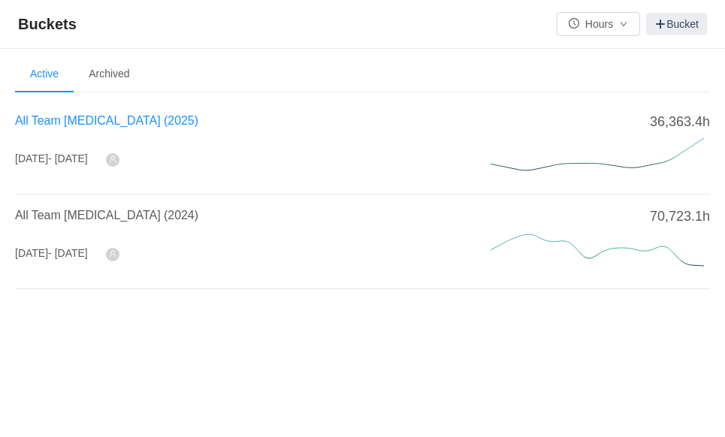
click at [86, 127] on div "All Team [MEDICAL_DATA] (2025)" at bounding box center [235, 125] width 440 height 27
click at [86, 127] on span "All Team [MEDICAL_DATA] (2025)" at bounding box center [106, 120] width 183 height 13
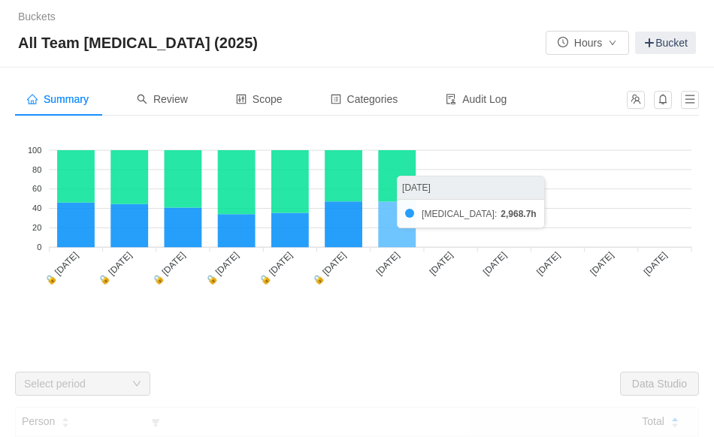
click at [401, 235] on icon at bounding box center [397, 224] width 38 height 46
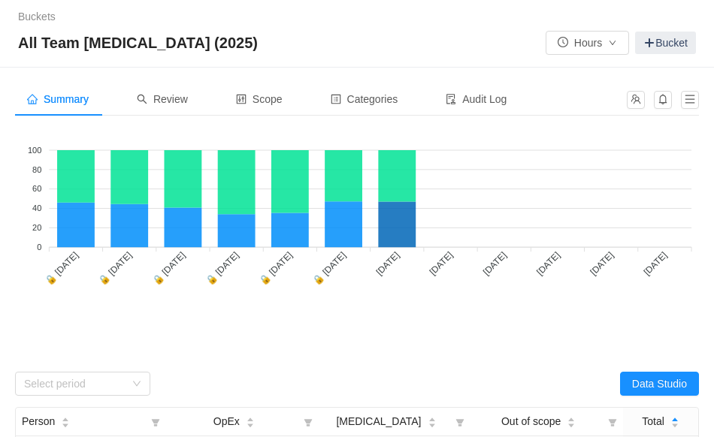
click at [164, 115] on div "Summary Review Scope Categories Audit Log" at bounding box center [357, 105] width 684 height 45
click at [165, 113] on div "Review" at bounding box center [162, 100] width 75 height 34
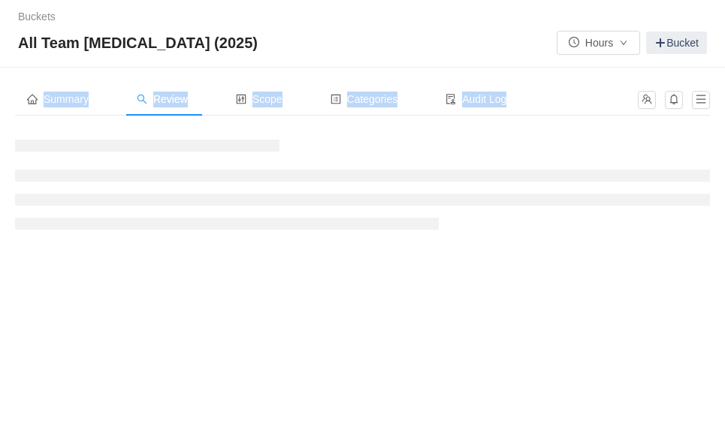
click at [165, 113] on div "Review" at bounding box center [162, 100] width 75 height 34
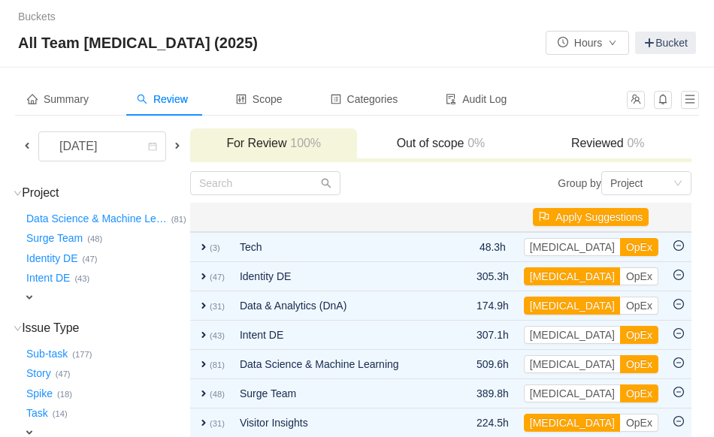
click at [25, 144] on span at bounding box center [27, 146] width 12 height 12
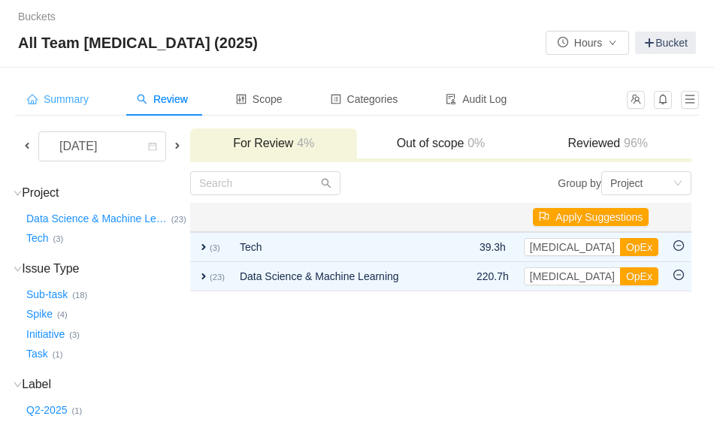
click at [77, 100] on span "Summary" at bounding box center [58, 99] width 62 height 12
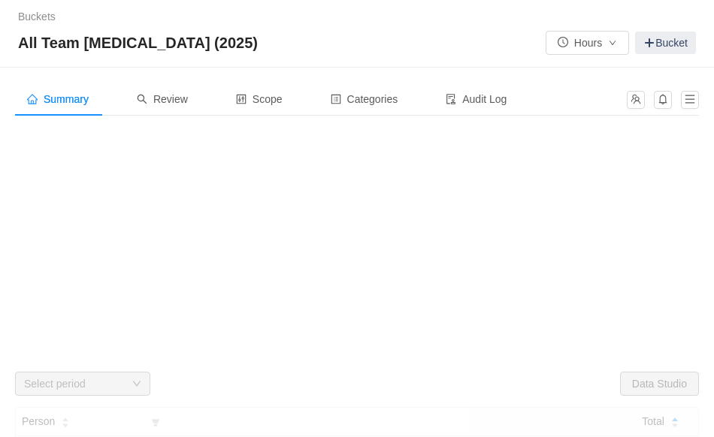
scroll to position [101, 0]
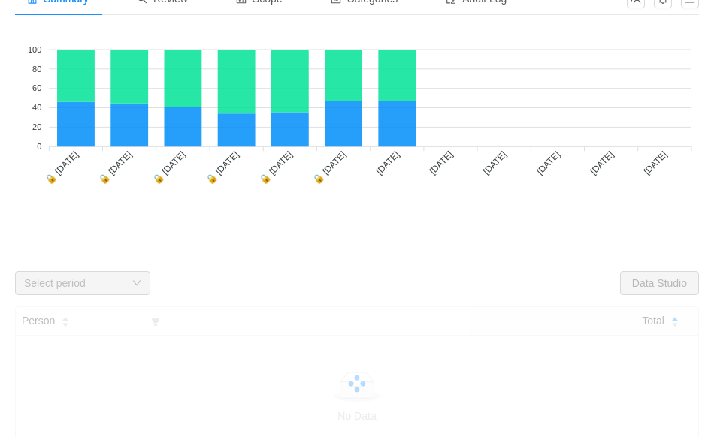
click at [44, 285] on div "Select period" at bounding box center [74, 283] width 101 height 15
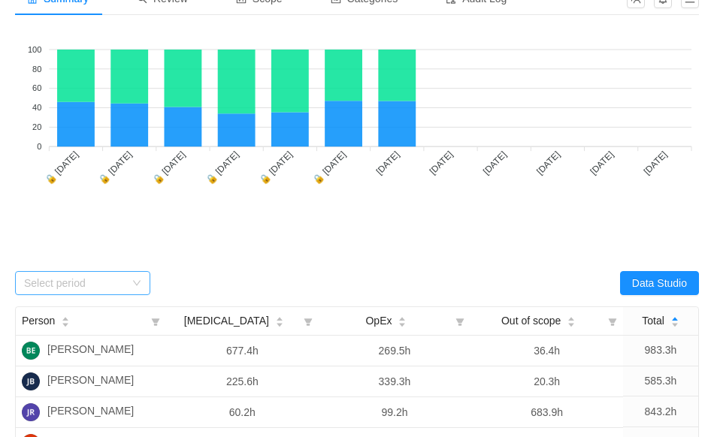
click at [86, 272] on div "Select period" at bounding box center [77, 283] width 107 height 23
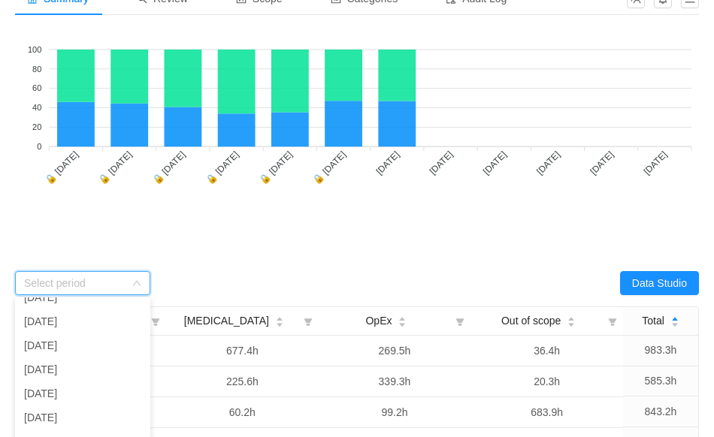
scroll to position [65, 0]
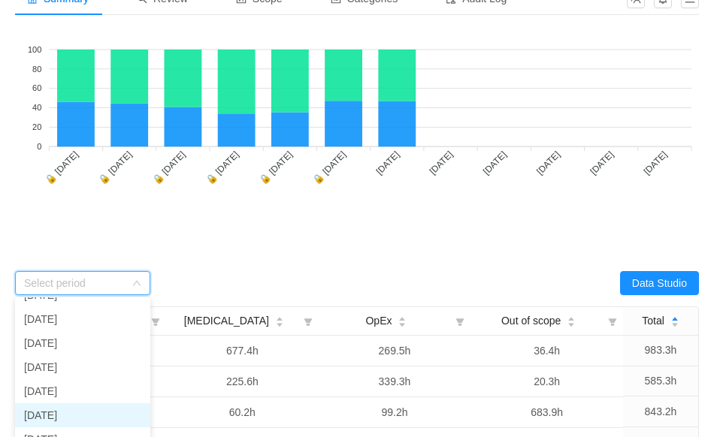
click at [112, 413] on li "[DATE]" at bounding box center [82, 416] width 135 height 24
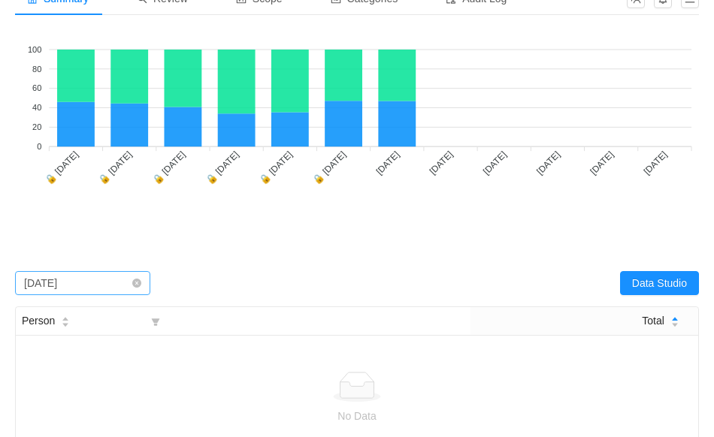
click at [57, 288] on div "[DATE]" at bounding box center [40, 283] width 33 height 23
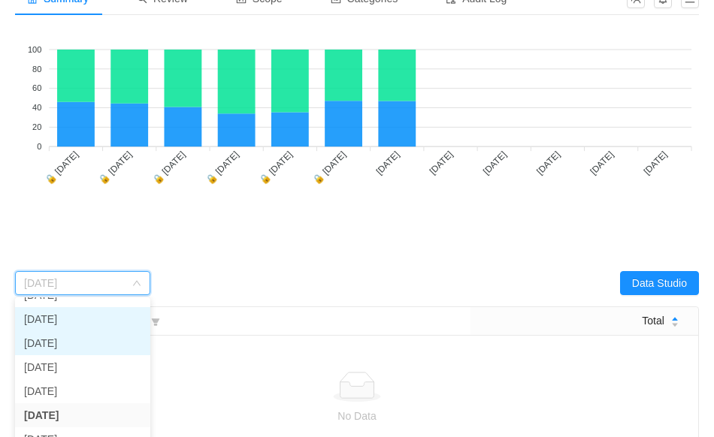
scroll to position [51, 0]
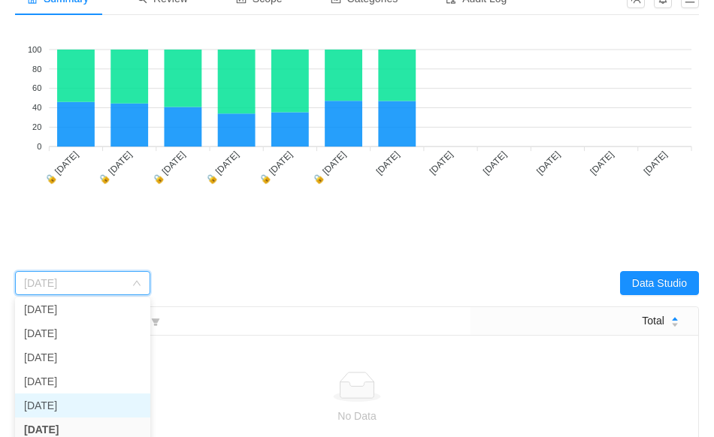
click at [68, 404] on li "[DATE]" at bounding box center [82, 406] width 135 height 24
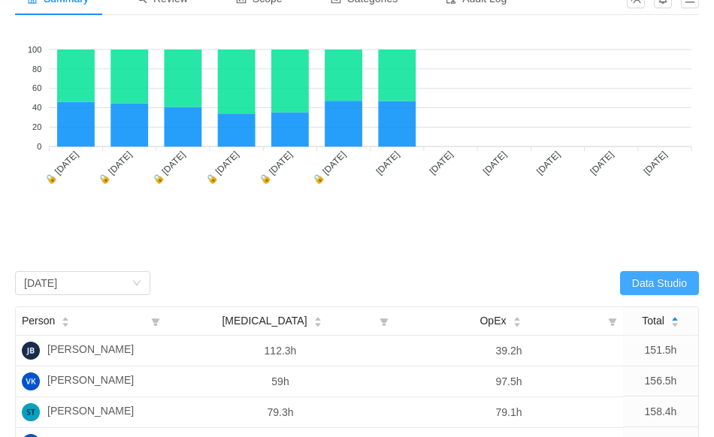
click at [660, 294] on button "Data Studio" at bounding box center [659, 283] width 79 height 24
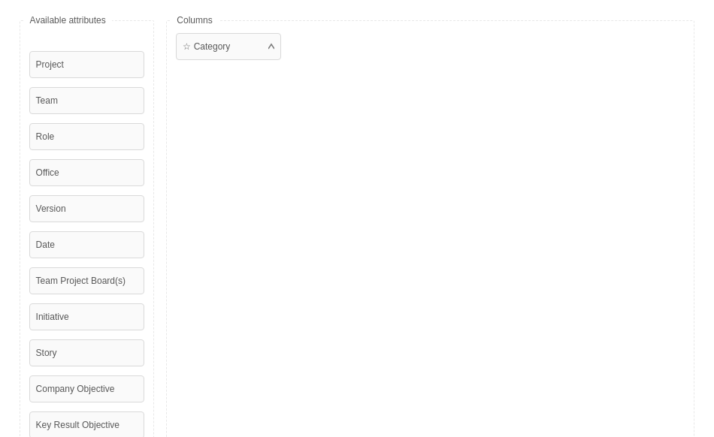
scroll to position [0, 0]
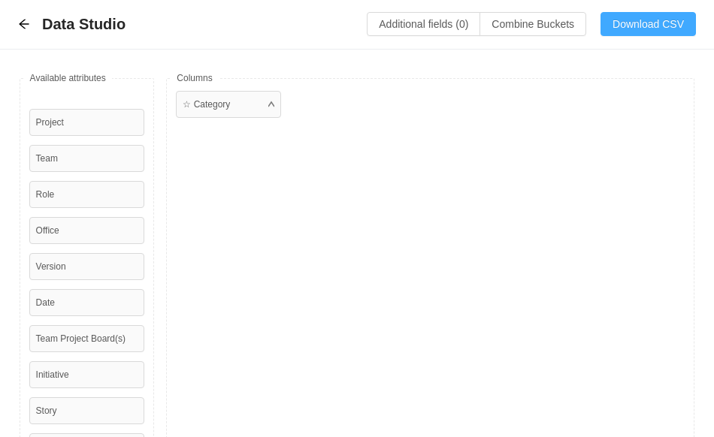
click at [665, 29] on button "Download CSV" at bounding box center [648, 24] width 95 height 24
